Goal: Information Seeking & Learning: Learn about a topic

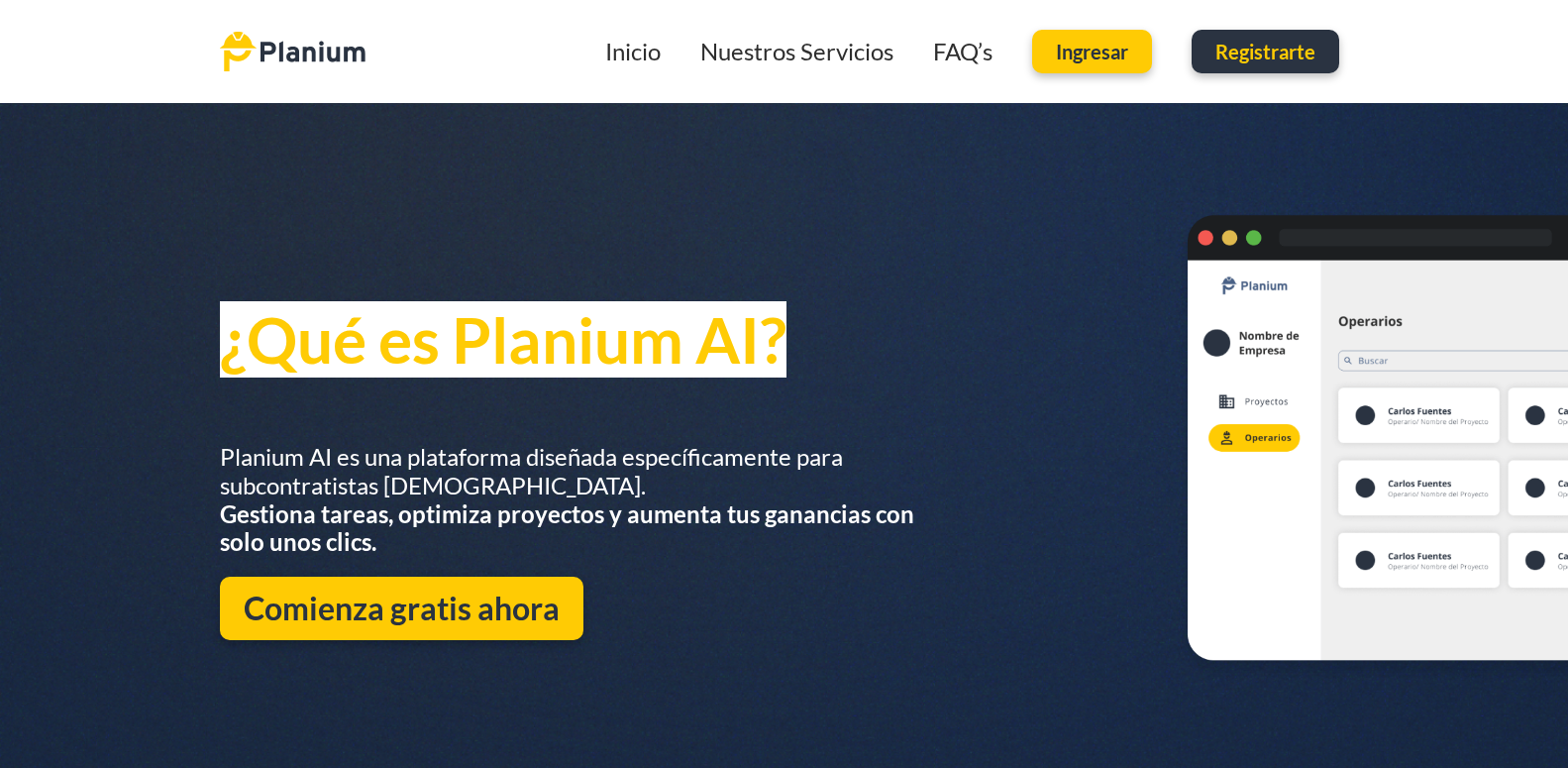
scroll to position [809, 0]
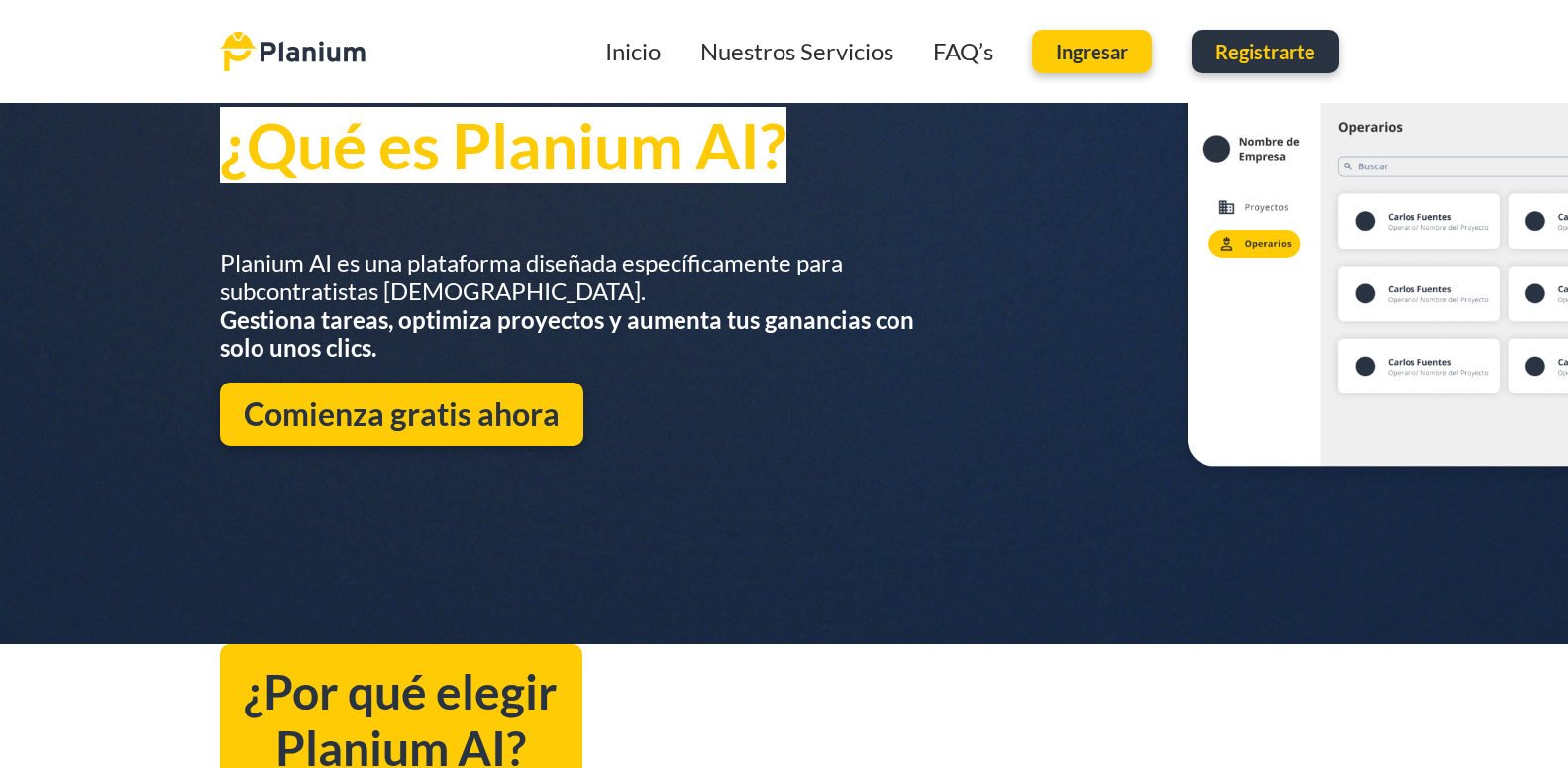
click at [764, 652] on div "¿Por qué elegir Planium AI?" at bounding box center [784, 720] width 1129 height 152
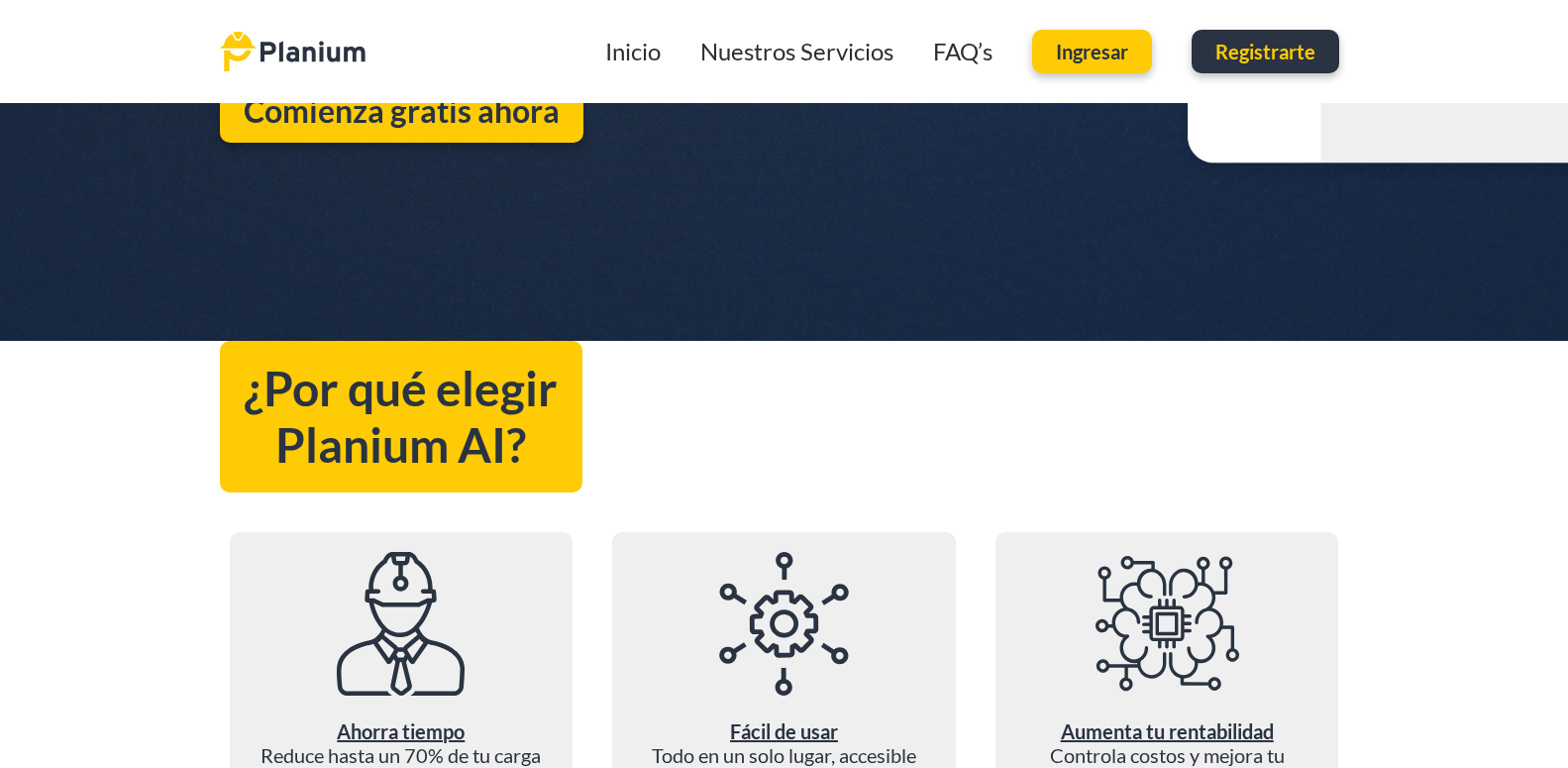
click at [855, 461] on div "¿Por qué elegir Planium AI?" at bounding box center [784, 417] width 1129 height 152
click at [956, 477] on div "¿Por qué elegir Planium AI?" at bounding box center [784, 417] width 1129 height 152
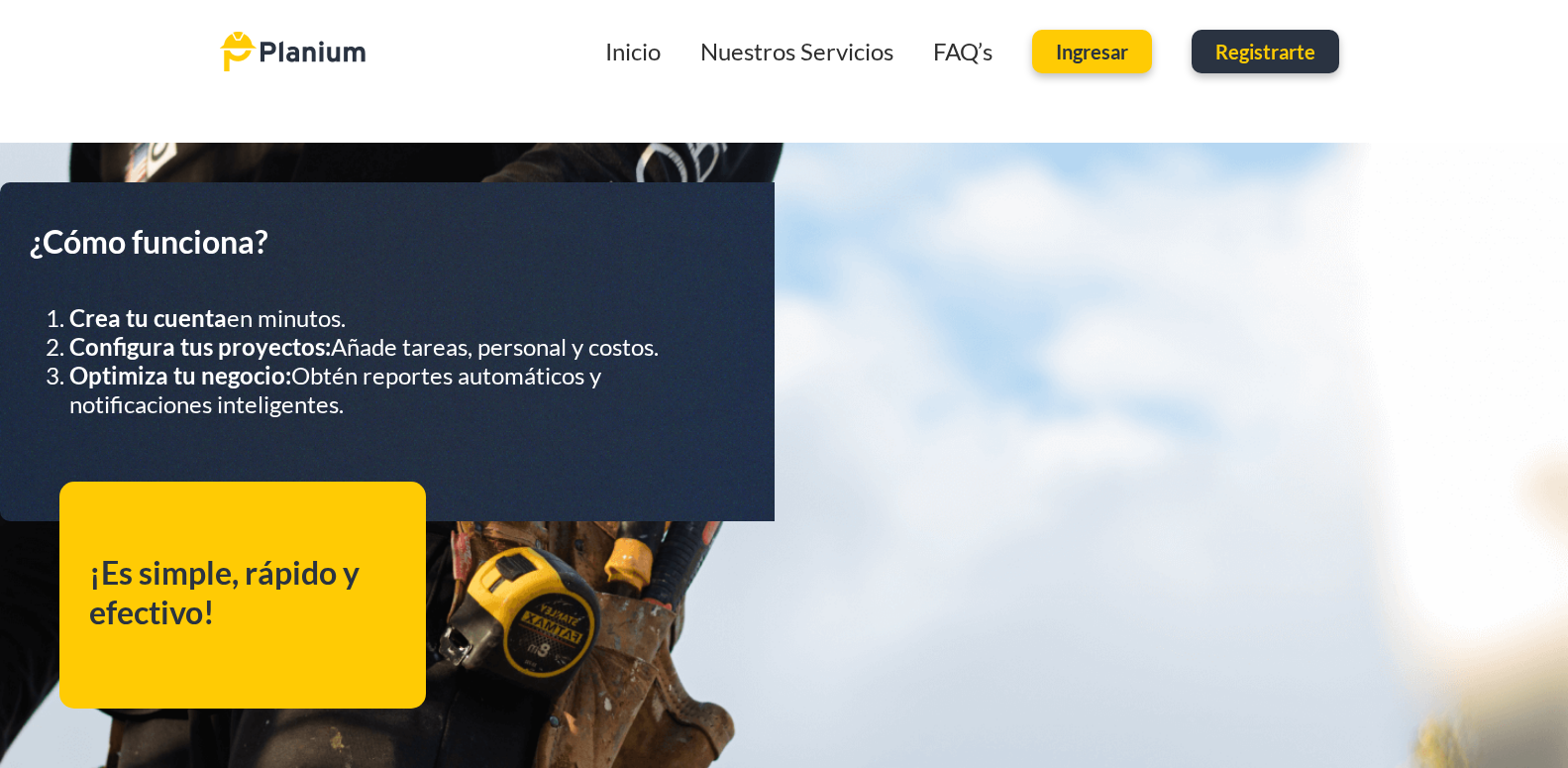
scroll to position [3357, 0]
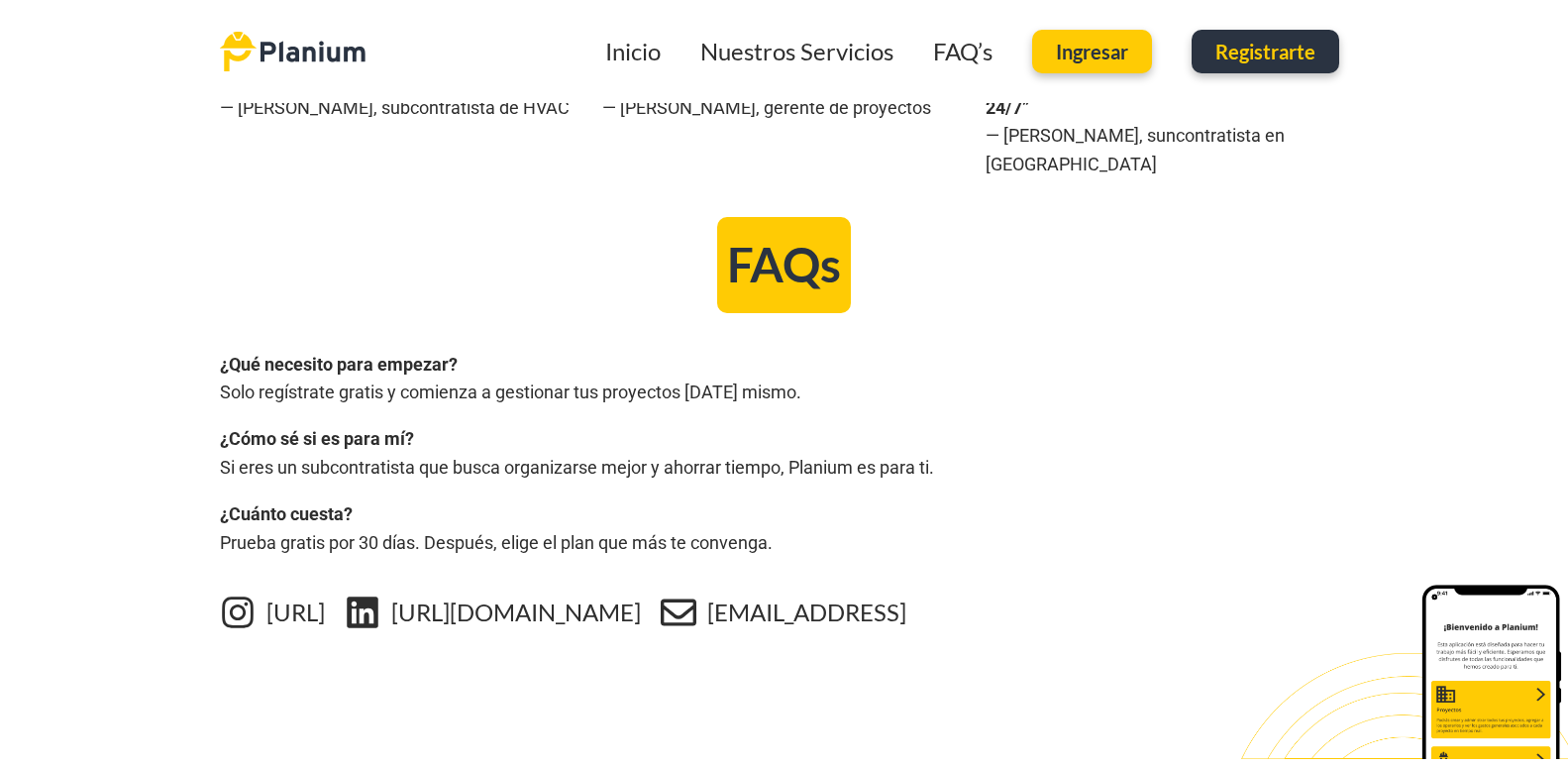
click at [466, 598] on link "[URL][DOMAIN_NAME]" at bounding box center [517, 612] width 250 height 29
click at [1092, 333] on div "¿Qué necesito para empezar? Solo regístrate gratis y comienza a gestionar tus p…" at bounding box center [784, 454] width 1129 height 243
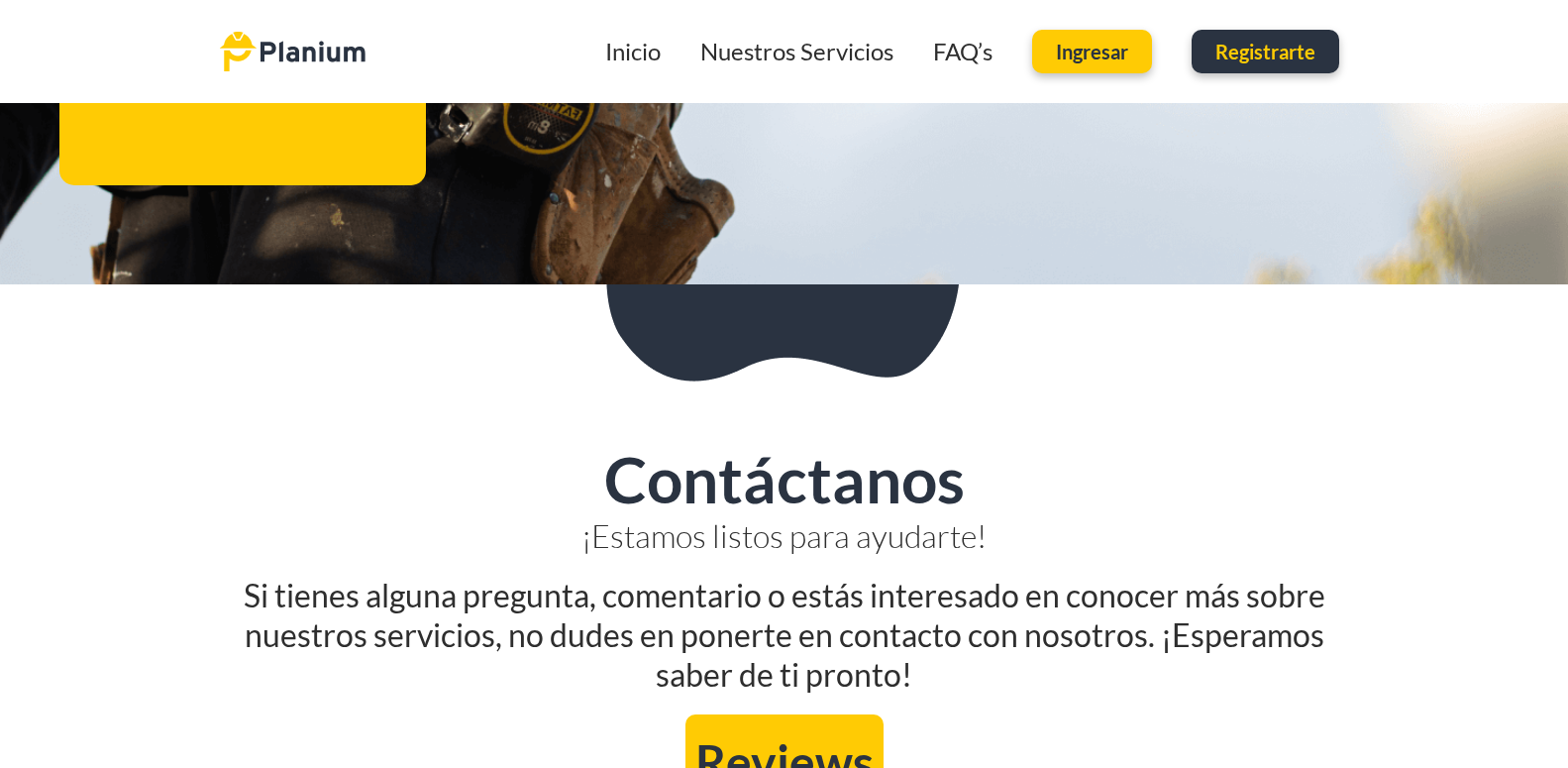
scroll to position [0, 0]
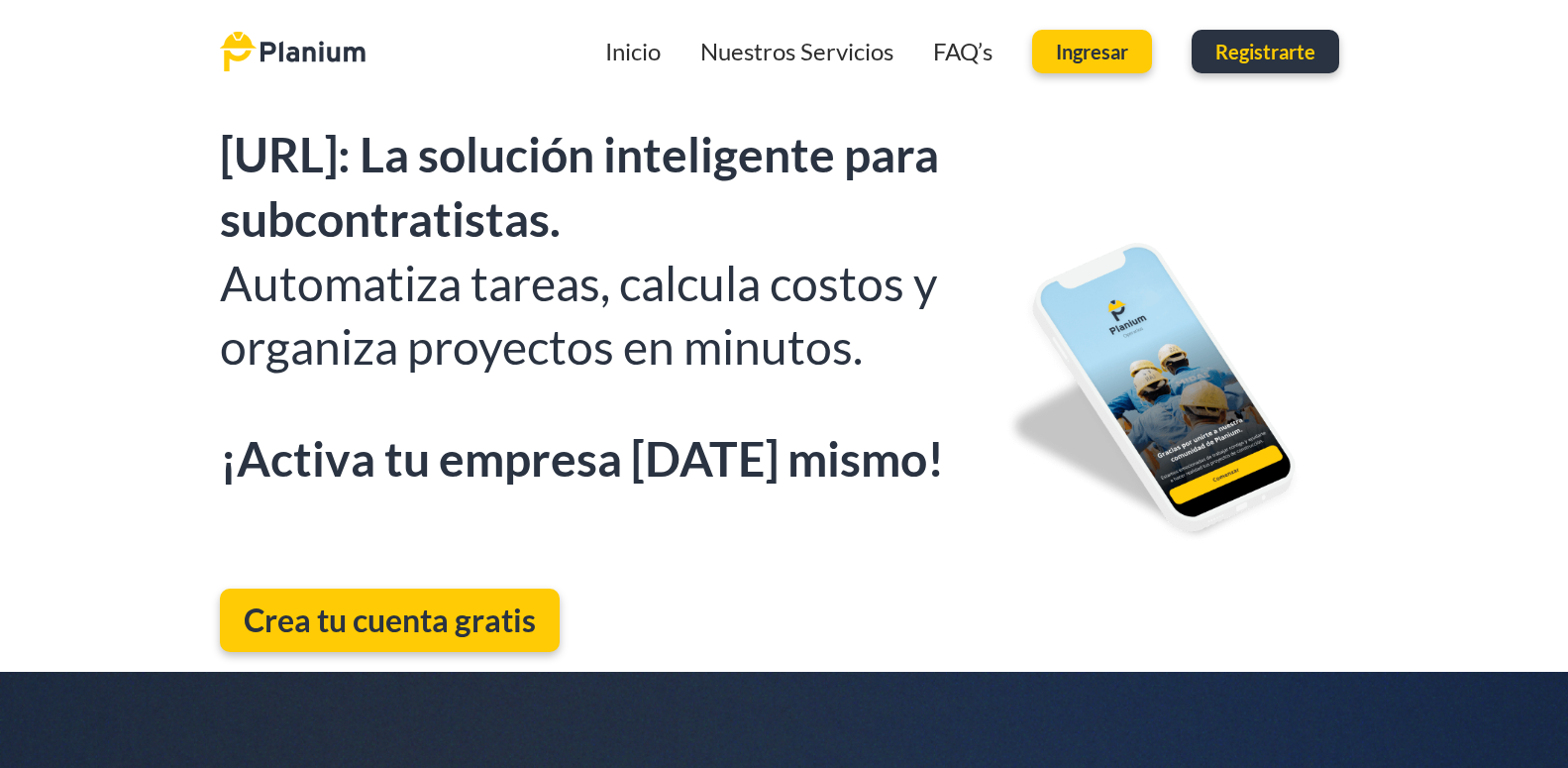
drag, startPoint x: 527, startPoint y: 598, endPoint x: 708, endPoint y: -84, distance: 705.6
drag, startPoint x: 877, startPoint y: 346, endPoint x: 193, endPoint y: 140, distance: 714.3
click at [188, 142] on div "[URL]: La solución inteligente para subcontratistas. Automatiza tareas, calcula…" at bounding box center [784, 387] width 1568 height 569
copy div "[URL]: La solución inteligente para subcontratistas. Automatiza tareas, calcula…"
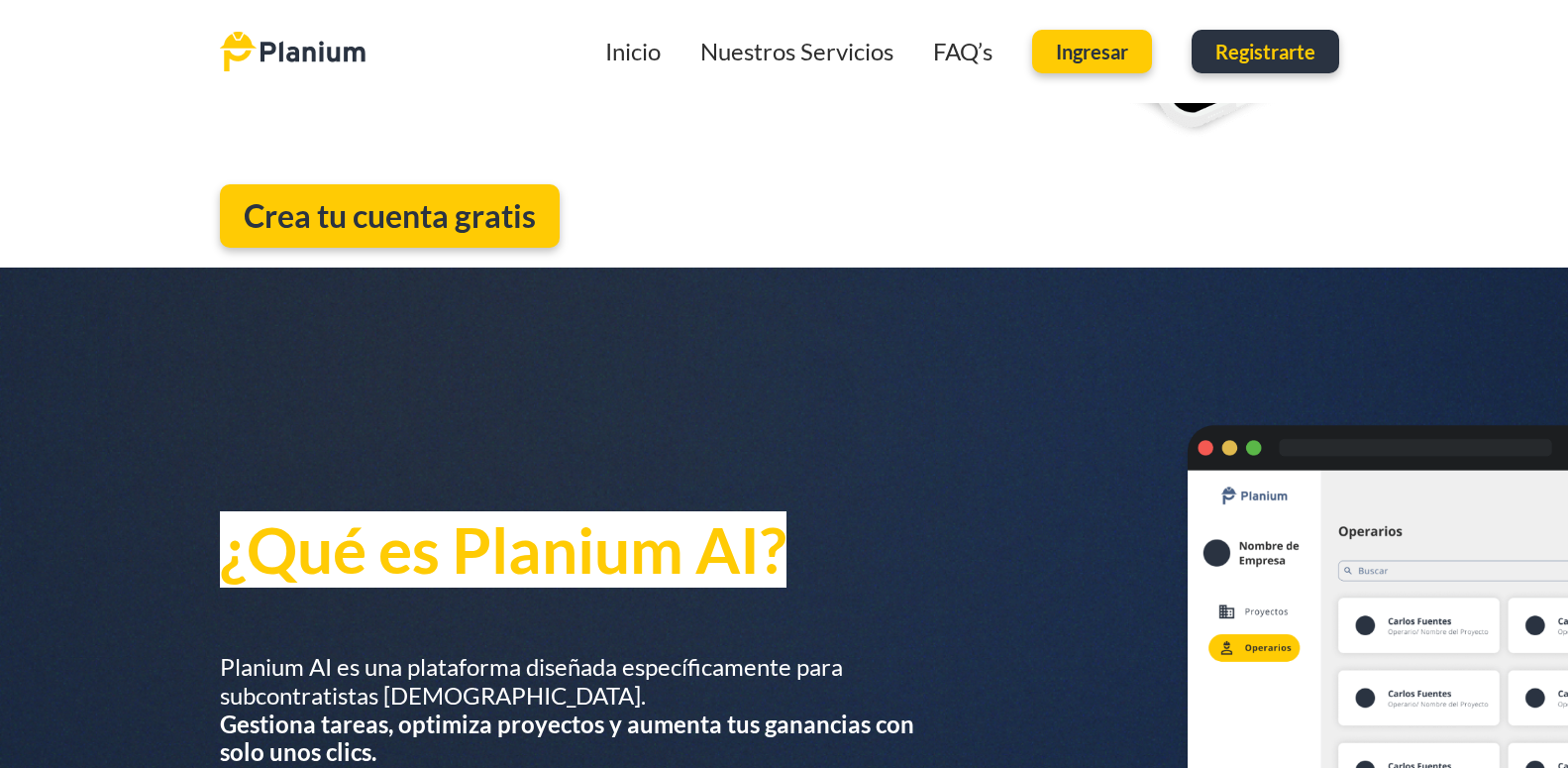
scroll to position [607, 0]
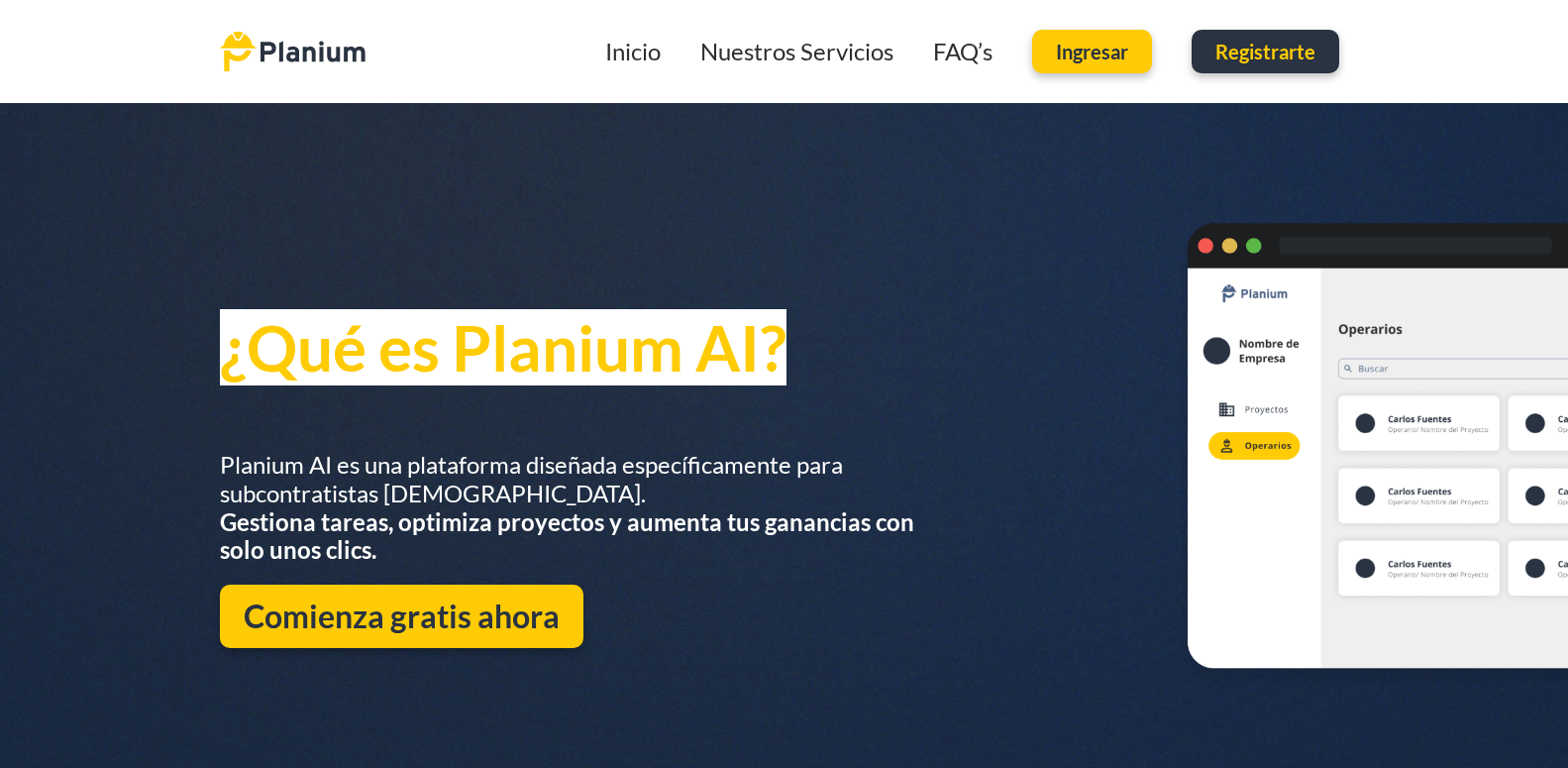
drag, startPoint x: 204, startPoint y: 455, endPoint x: 363, endPoint y: 558, distance: 189.4
click at [372, 558] on div "¿Qué es Planium AI? Planium AI es una plataforma diseñada específicamente para …" at bounding box center [784, 455] width 1568 height 781
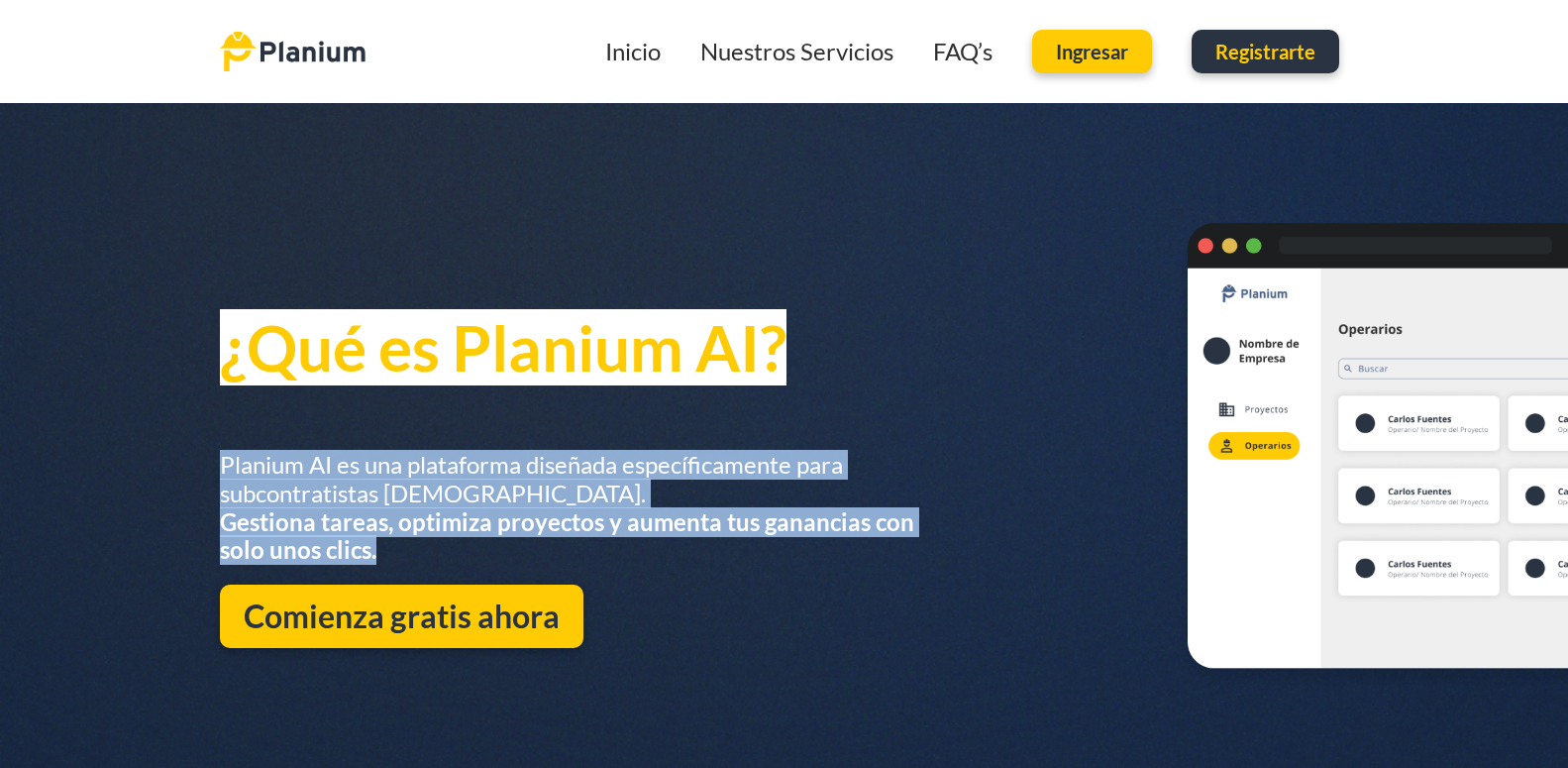
drag, startPoint x: 346, startPoint y: 562, endPoint x: 215, endPoint y: 459, distance: 166.6
click at [215, 459] on div "¿Qué es Planium AI? Planium AI es una plataforma diseñada específicamente para …" at bounding box center [784, 455] width 1568 height 781
copy h2 "Planium AI es una plataforma diseñada específicamente para subcontratistas [DEM…"
